Goal: Information Seeking & Learning: Learn about a topic

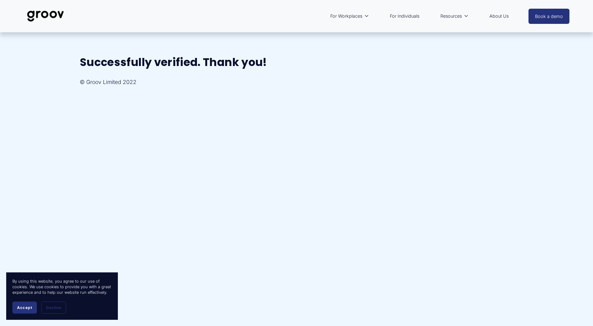
click at [27, 306] on span "Accept" at bounding box center [24, 307] width 15 height 5
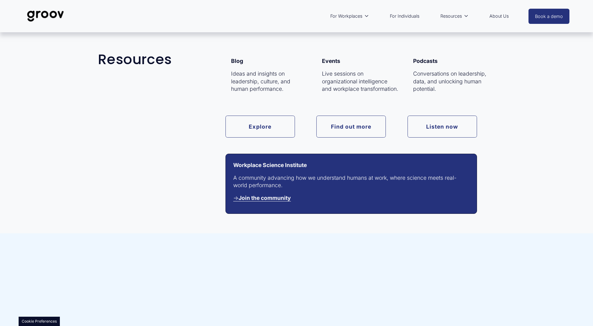
click at [357, 18] on span "For Workplaces" at bounding box center [346, 16] width 32 height 8
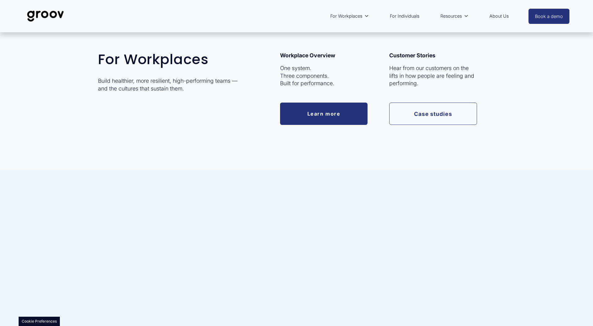
click at [335, 117] on link "Learn more" at bounding box center [324, 114] width 88 height 22
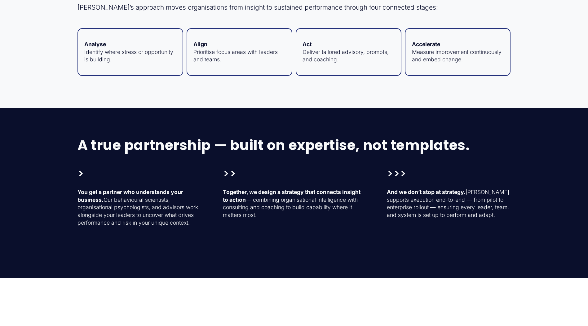
scroll to position [620, 0]
